Goal: Transaction & Acquisition: Obtain resource

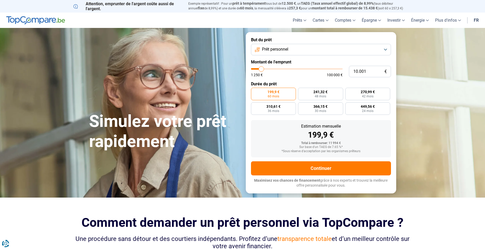
type input "10.500"
type input "10500"
type input "12.000"
type input "12000"
type input "12.500"
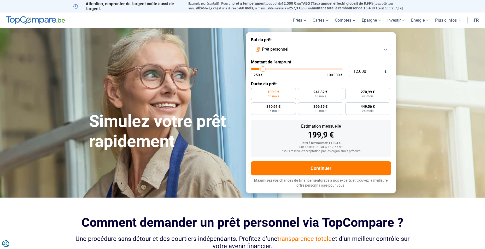
type input "12500"
type input "13.000"
type input "13000"
type input "13.250"
type input "13250"
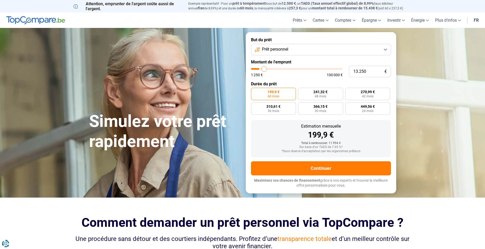
type input "13.500"
type input "13500"
type input "14.500"
type input "14500"
type input "16.500"
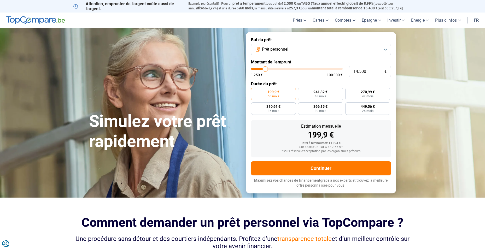
type input "16500"
type input "17.750"
type input "17750"
type input "18.750"
type input "18750"
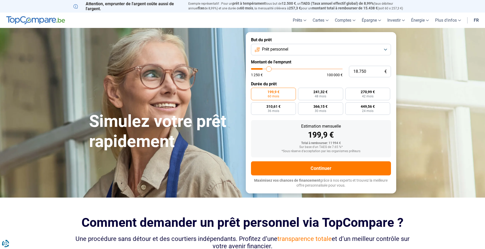
type input "20.000"
type input "20000"
type input "20.500"
type input "20500"
type input "21.500"
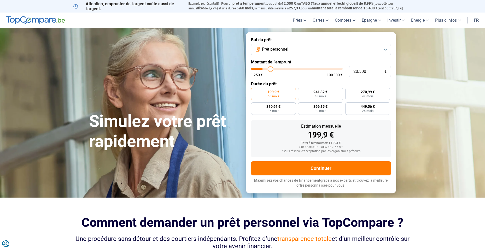
type input "21500"
type input "22.000"
type input "22000"
type input "22.750"
type input "22750"
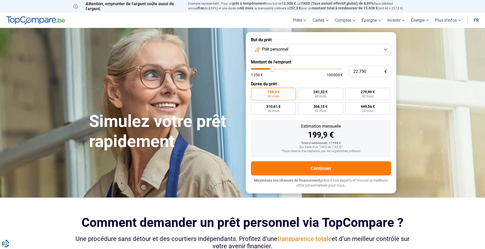
type input "23.250"
type input "23250"
type input "24.750"
type input "24750"
type input "25.250"
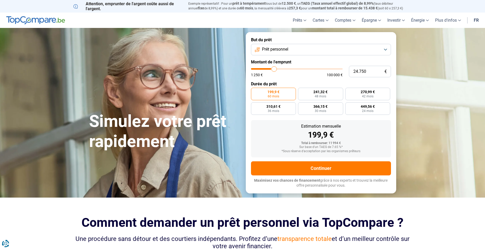
type input "25250"
type input "26.000"
type input "26000"
type input "26.250"
type input "26250"
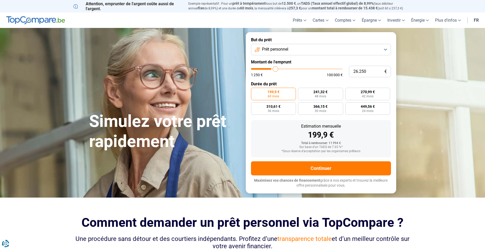
type input "27.250"
type input "27250"
type input "27.750"
type input "27750"
type input "28.000"
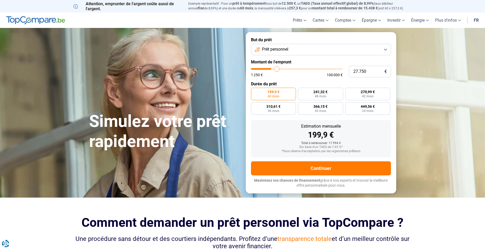
type input "28000"
type input "29.250"
type input "29250"
type input "29.750"
type input "29750"
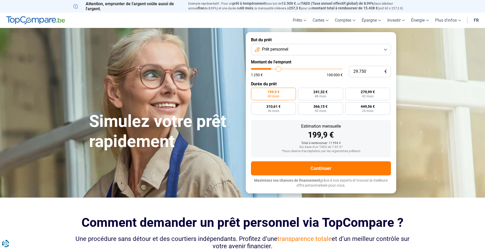
type input "30.750"
type input "30750"
type input "31.750"
type input "31750"
type input "32.250"
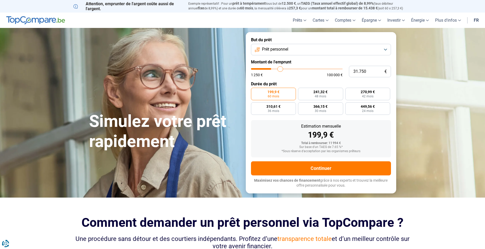
type input "32250"
type input "33.250"
type input "33250"
type input "34.250"
type input "34250"
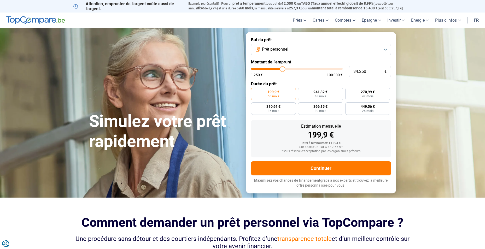
type input "37.750"
type input "37750"
type input "38.750"
type input "38750"
type input "41.250"
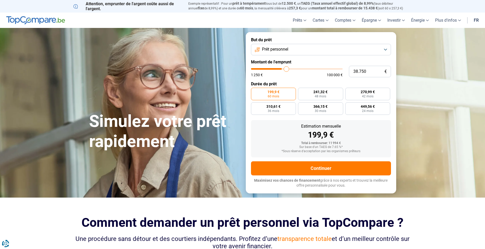
type input "41250"
type input "42.500"
type input "42500"
type input "43.750"
type input "43750"
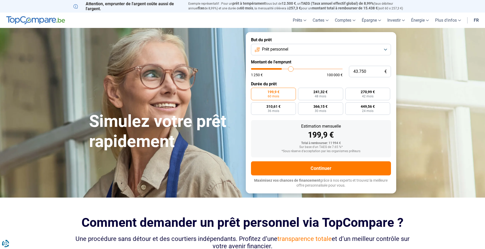
type input "45.250"
type input "45250"
type input "45.500"
type input "45500"
type input "46.000"
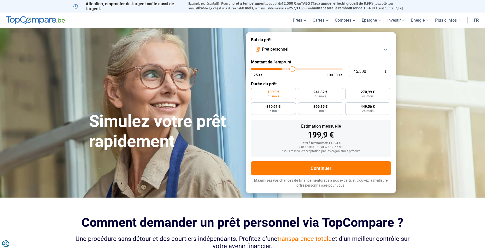
type input "46000"
type input "48.250"
type input "48250"
type input "49.500"
type input "49500"
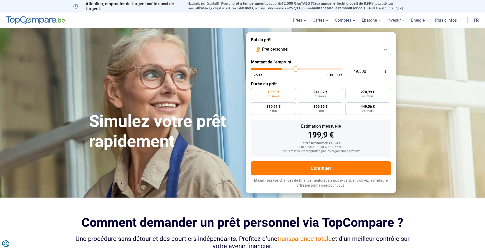
type input "51.750"
type input "51750"
type input "54.500"
type input "54500"
type input "57.000"
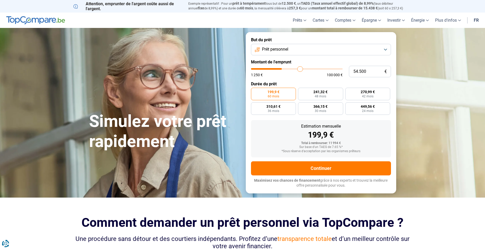
type input "57000"
type input "57.500"
type input "57500"
type input "58.500"
type input "58500"
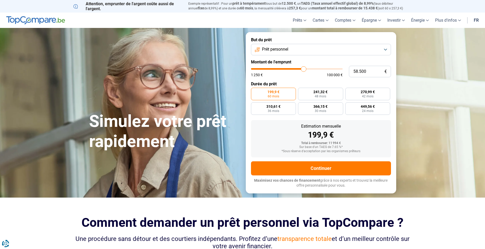
type input "58.750"
type input "58750"
type input "59.000"
type input "59000"
type input "59.250"
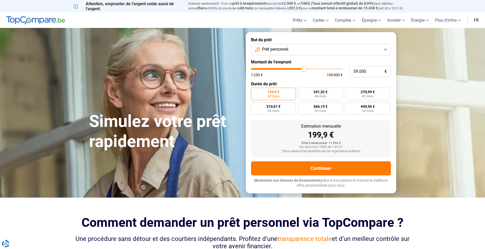
type input "59250"
type input "59.500"
type input "59500"
type input "58.000"
type input "58000"
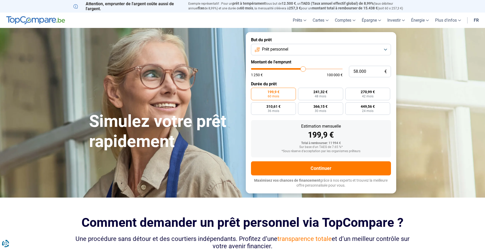
type input "51.250"
type input "51250"
type input "45.750"
type input "45750"
type input "43.500"
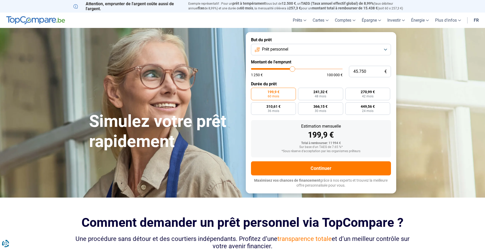
type input "43500"
type input "43.000"
type input "43000"
type input "42.750"
type input "42750"
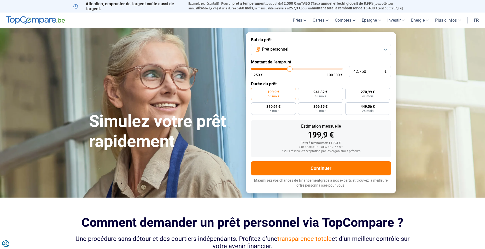
type input "42.500"
type input "42500"
type input "42.000"
type input "42000"
type input "41.500"
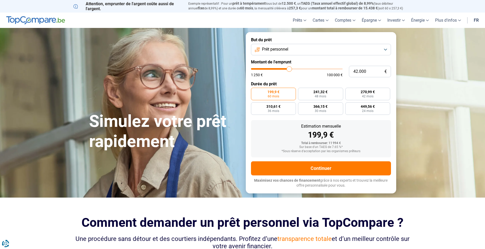
type input "41500"
type input "41.250"
type input "41250"
type input "41.000"
type input "41000"
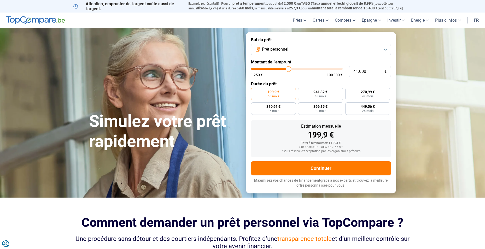
type input "40.750"
type input "40750"
type input "40.250"
type input "40250"
type input "39.750"
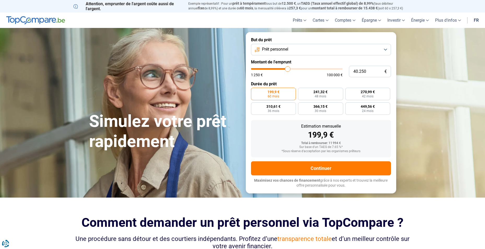
type input "39750"
type input "39.500"
type input "39500"
type input "39.250"
type input "39250"
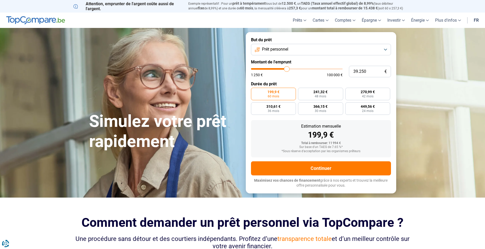
type input "38.750"
type input "38750"
type input "38.500"
type input "38500"
type input "38.000"
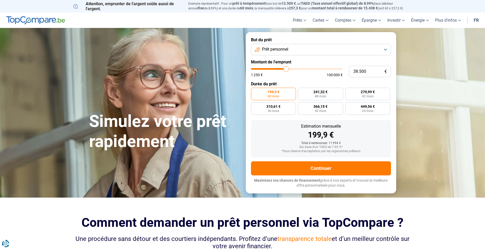
type input "38000"
type input "37.000"
type input "37000"
type input "36.750"
type input "36750"
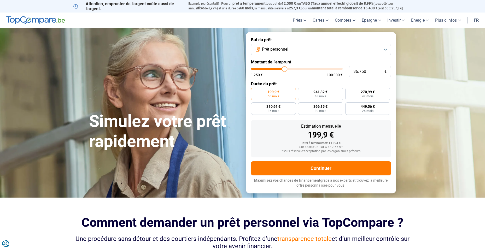
type input "36.500"
type input "36500"
type input "35.750"
type input "35750"
type input "35.500"
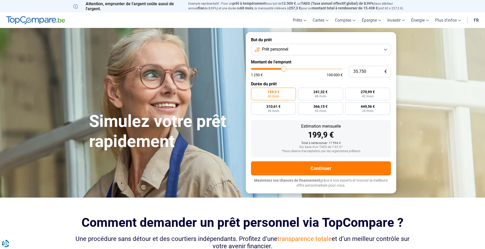
type input "35500"
type input "35.250"
type input "35250"
type input "34.750"
type input "34750"
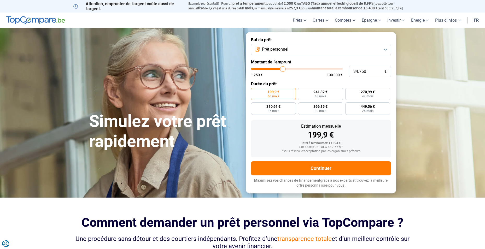
type input "34.250"
type input "34250"
type input "33.500"
type input "33500"
type input "32.750"
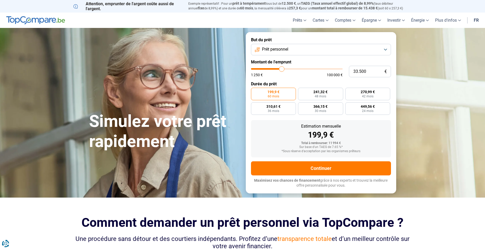
type input "32750"
type input "32.500"
type input "32500"
type input "32.250"
type input "32250"
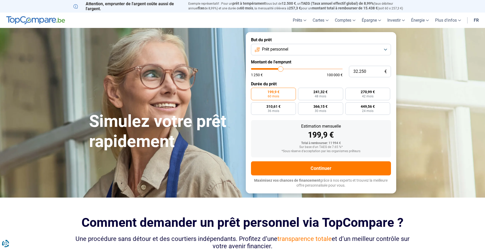
type input "32.000"
type input "32000"
type input "31.750"
type input "31750"
type input "30.750"
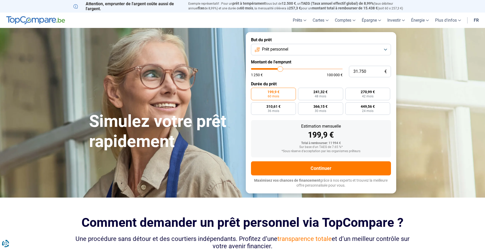
type input "30750"
type input "30.500"
type input "30500"
type input "29.750"
type input "29750"
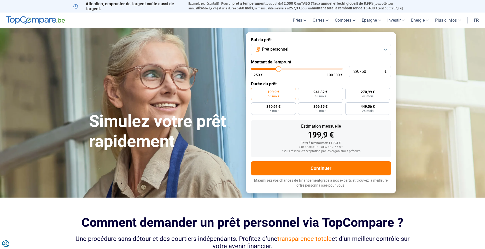
type input "29.500"
type input "29500"
type input "29.250"
type input "29250"
type input "29.000"
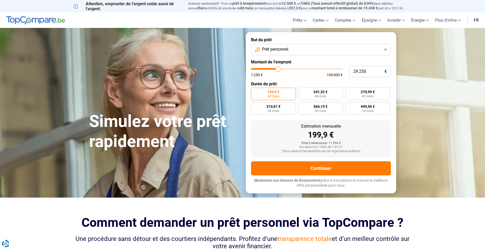
type input "29000"
type input "28.750"
type input "28750"
type input "28.250"
type input "28250"
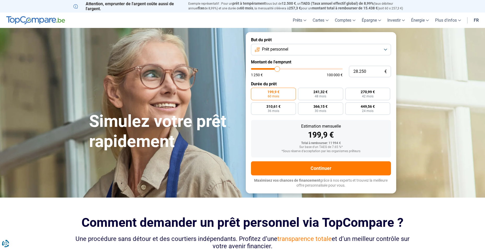
type input "28.000"
type input "28000"
type input "27.750"
type input "27750"
type input "27.500"
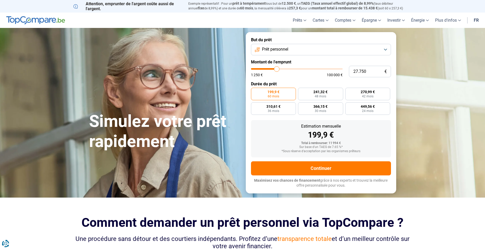
type input "27500"
type input "27.250"
type input "27250"
type input "26.750"
type input "26750"
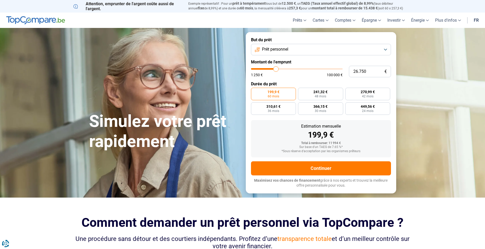
type input "26.500"
type input "26500"
type input "26.250"
type input "26250"
type input "26.000"
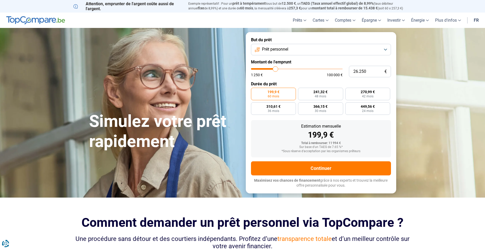
type input "26000"
type input "25.750"
type input "25750"
type input "25.250"
type input "25250"
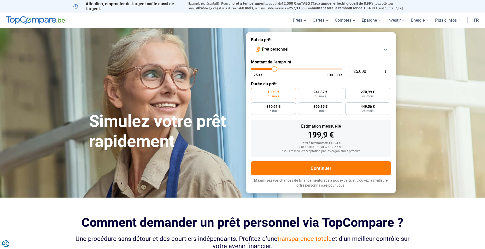
drag, startPoint x: 262, startPoint y: 69, endPoint x: 274, endPoint y: 71, distance: 12.9
click at [274, 70] on input "range" at bounding box center [297, 69] width 92 height 2
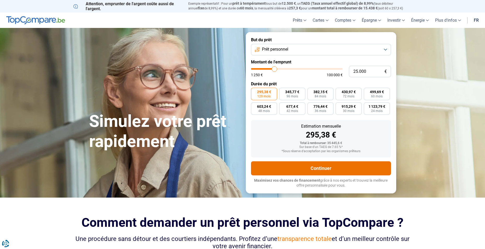
click at [327, 169] on button "Continuer" at bounding box center [321, 168] width 140 height 14
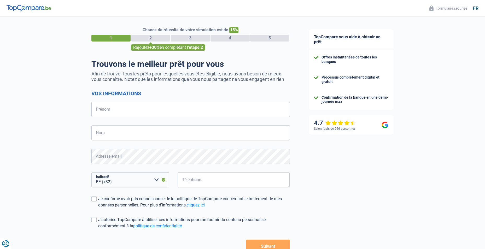
select select "32"
